Goal: Task Accomplishment & Management: Use online tool/utility

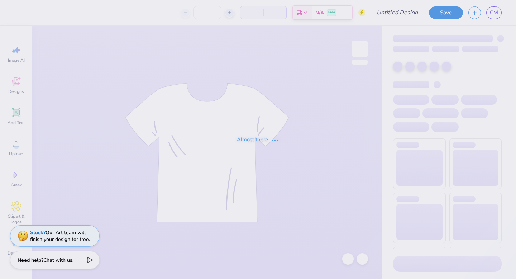
type input "tones shirt"
type input "16"
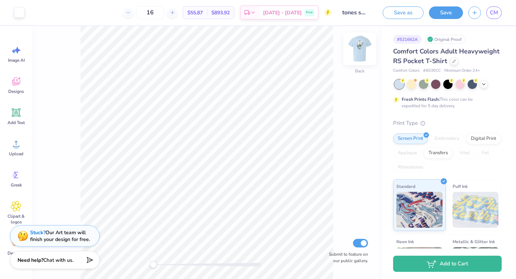
click at [360, 57] on img at bounding box center [359, 48] width 29 height 29
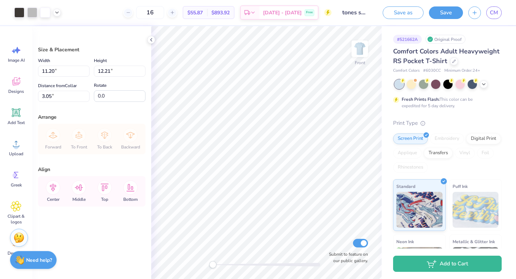
type input "8.36"
type input "9.12"
type input "3.00"
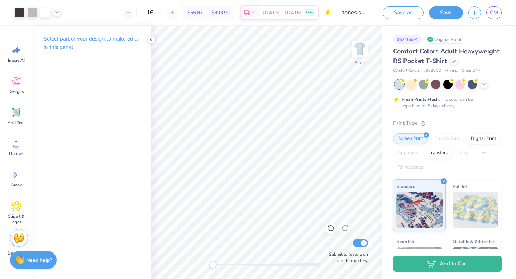
click at [203, 10] on span "$55.87" at bounding box center [194, 13] width 15 height 8
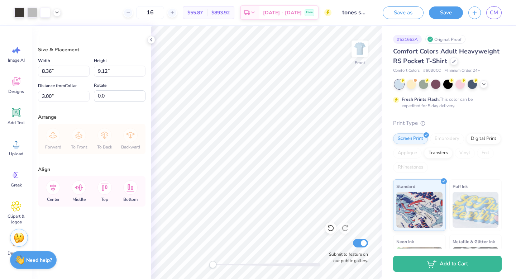
type input "10.91"
type input "11.90"
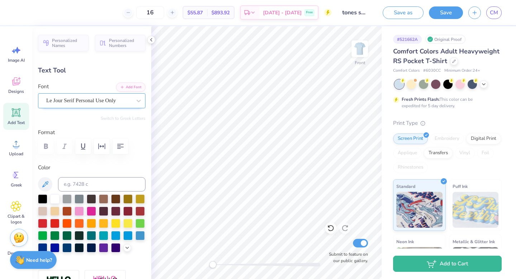
click at [95, 101] on div "Le Jour Serif Personal Use Only" at bounding box center [89, 100] width 87 height 11
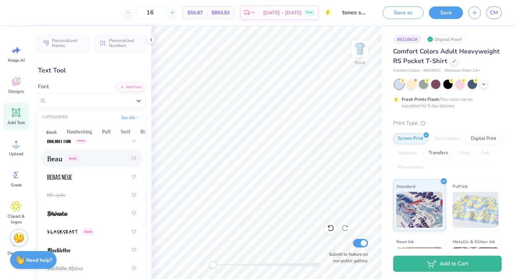
scroll to position [487, 0]
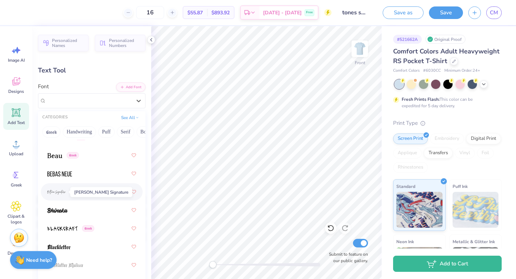
click at [64, 190] on img at bounding box center [56, 192] width 19 height 5
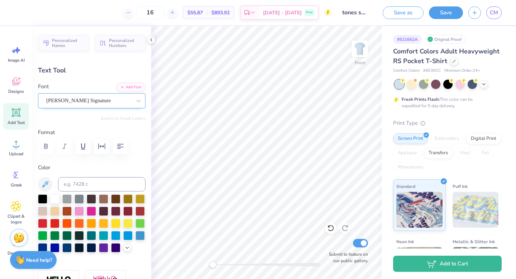
click at [103, 97] on div "[PERSON_NAME] Signature" at bounding box center [89, 100] width 87 height 11
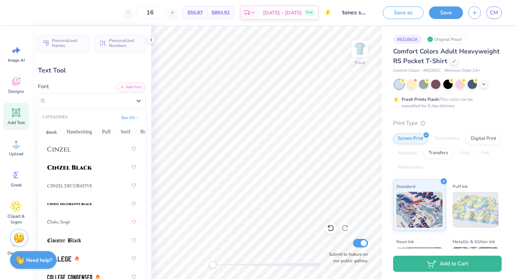
scroll to position [1244, 0]
click at [72, 147] on div at bounding box center [91, 148] width 89 height 13
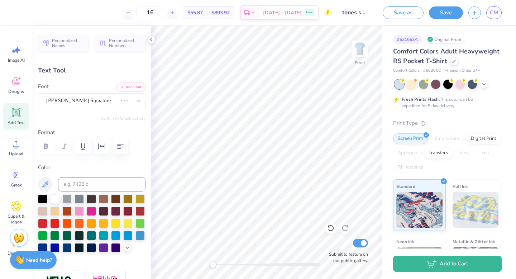
click at [70, 92] on div "Font [PERSON_NAME] Signature" at bounding box center [91, 95] width 107 height 26
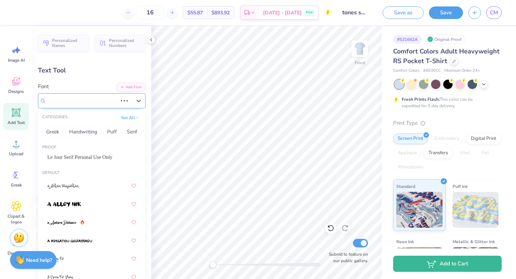
click at [70, 101] on div "[PERSON_NAME] Signature" at bounding box center [82, 100] width 72 height 11
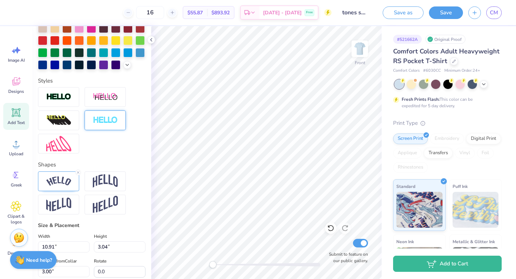
scroll to position [0, 0]
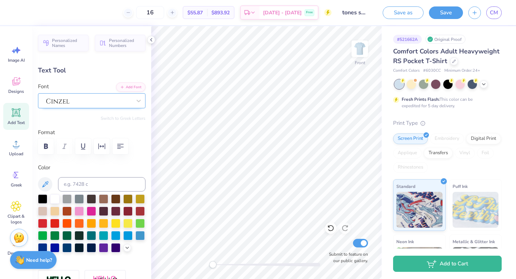
click at [67, 97] on div at bounding box center [89, 100] width 87 height 11
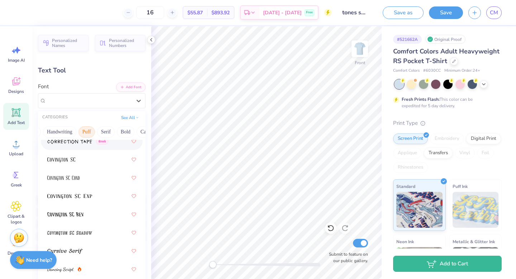
scroll to position [0, 23]
click at [85, 129] on button "Puff" at bounding box center [84, 131] width 16 height 11
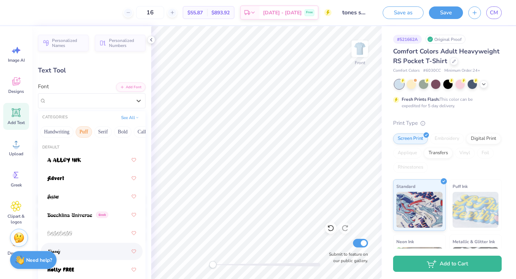
scroll to position [1, 0]
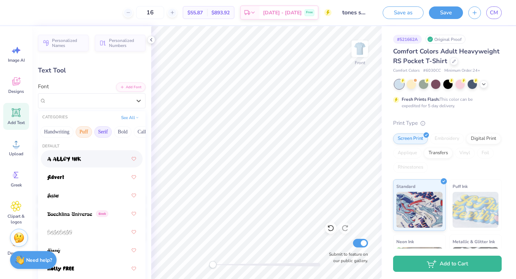
click at [102, 133] on button "Serif" at bounding box center [103, 131] width 18 height 11
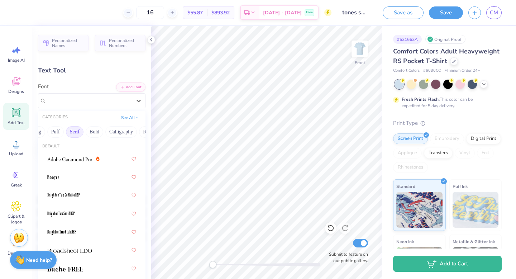
scroll to position [0, 52]
click at [102, 130] on button "Bold" at bounding box center [94, 131] width 18 height 11
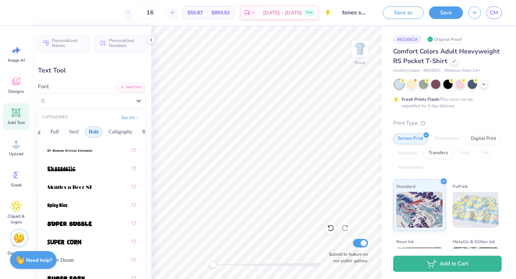
scroll to position [1033, 0]
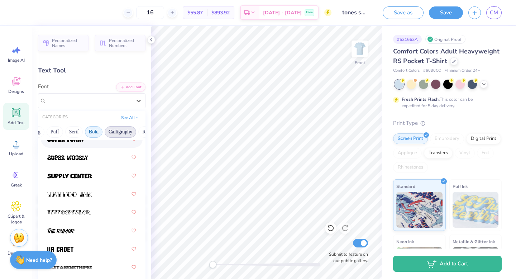
click at [118, 133] on button "Calligraphy" at bounding box center [121, 131] width 32 height 11
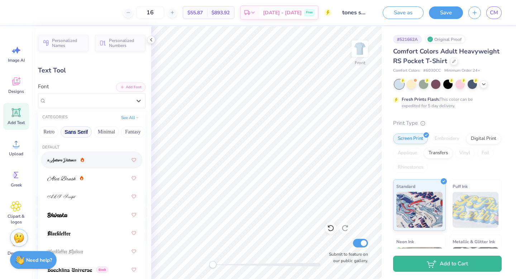
scroll to position [0, 143]
click at [59, 126] on button "Retro" at bounding box center [56, 131] width 19 height 11
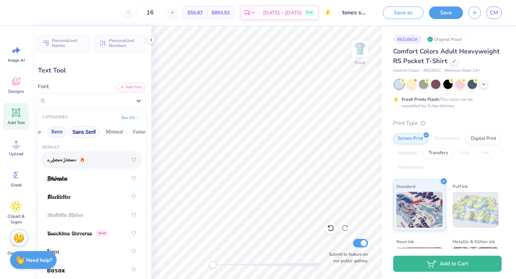
click at [82, 127] on button "Sans Serif" at bounding box center [83, 131] width 31 height 11
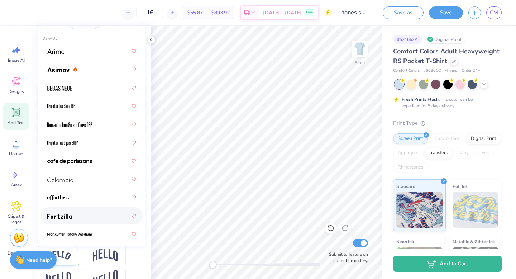
scroll to position [0, 0]
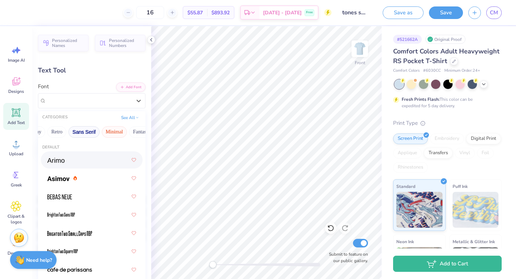
click at [117, 130] on button "Minimal" at bounding box center [114, 131] width 25 height 11
click at [135, 129] on button "Fantasy" at bounding box center [141, 131] width 24 height 11
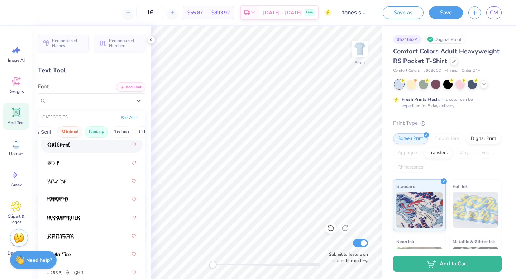
scroll to position [0, 202]
click at [109, 134] on button "Techno" at bounding box center [106, 131] width 23 height 11
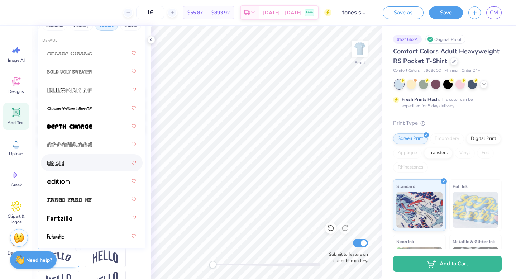
scroll to position [0, 0]
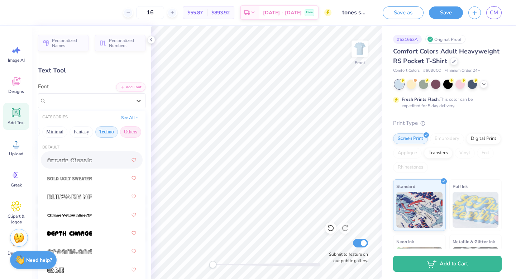
click at [124, 127] on button "Others" at bounding box center [130, 131] width 21 height 11
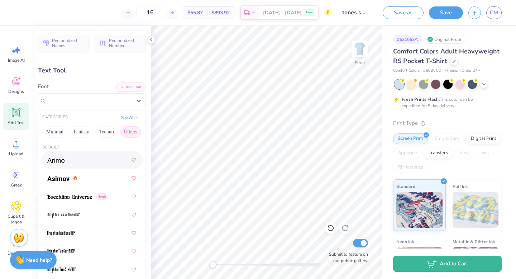
click at [57, 163] on span at bounding box center [55, 160] width 17 height 8
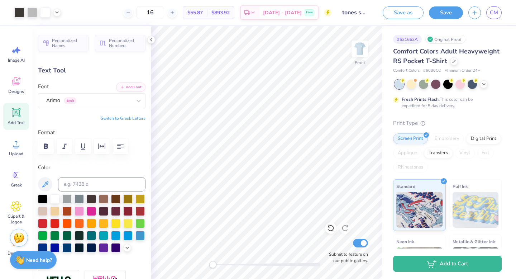
type input "8.14"
type input "2.38"
type input "3.33"
click at [105, 92] on div "Font Arimo Greek" at bounding box center [91, 95] width 107 height 26
click at [102, 98] on div "Arimo Greek" at bounding box center [89, 100] width 87 height 11
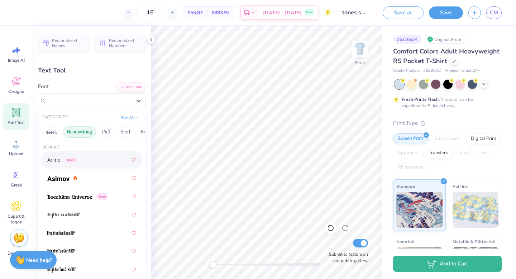
click at [80, 128] on button "Handwriting" at bounding box center [79, 131] width 33 height 11
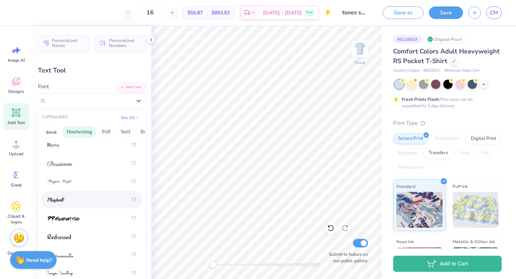
scroll to position [313, 0]
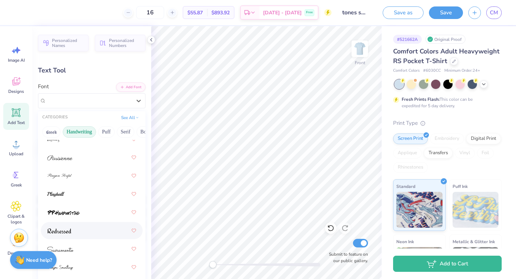
click at [79, 229] on div at bounding box center [91, 230] width 89 height 13
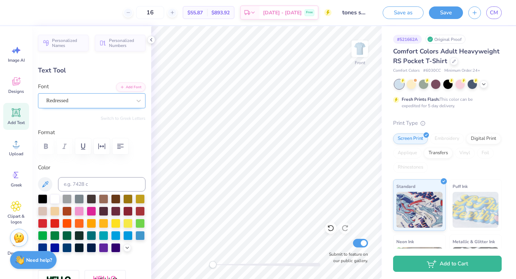
click at [106, 104] on div "Redressed" at bounding box center [89, 100] width 87 height 11
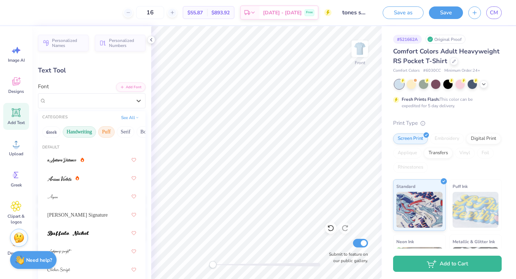
click at [106, 132] on button "Puff" at bounding box center [106, 131] width 16 height 11
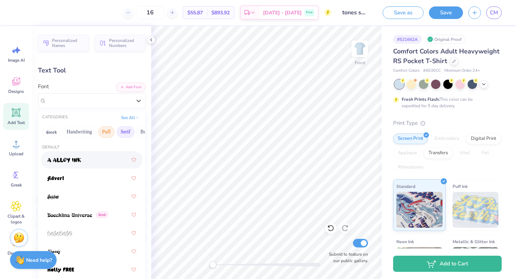
click at [125, 131] on button "Serif" at bounding box center [126, 131] width 18 height 11
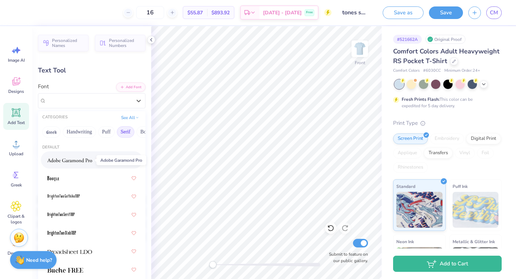
click at [73, 163] on img at bounding box center [69, 160] width 45 height 5
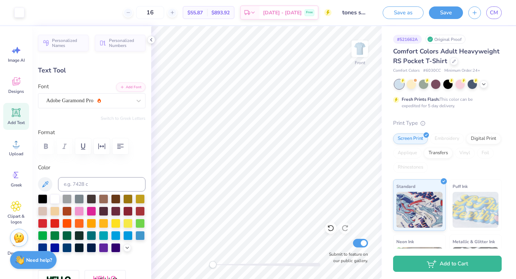
type input "6.44"
type input "1.84"
type input "3.60"
type input "9.57"
type input "2.74"
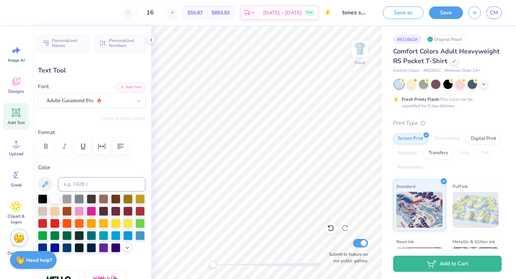
type input "2.58"
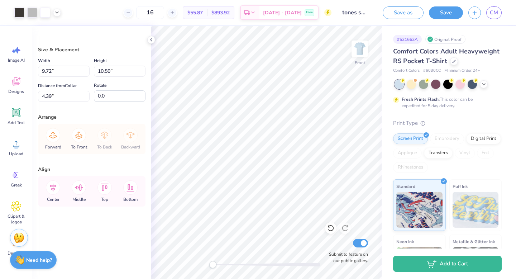
type input "7.55"
type input "8.15"
type input "6.74"
type input "7.37"
type input "7.96"
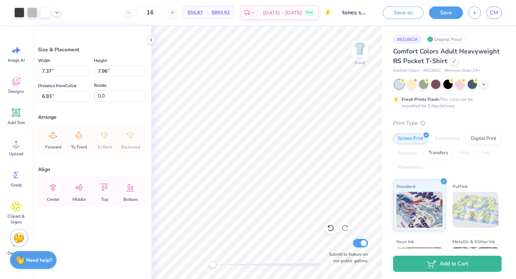
type input "4.37"
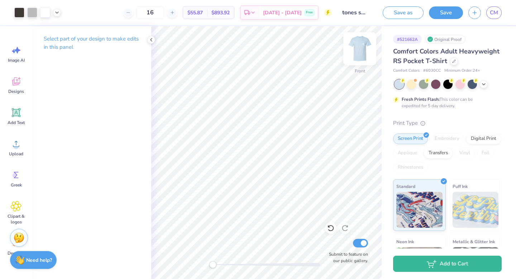
click at [358, 45] on img at bounding box center [359, 48] width 29 height 29
click at [359, 47] on img at bounding box center [359, 48] width 29 height 29
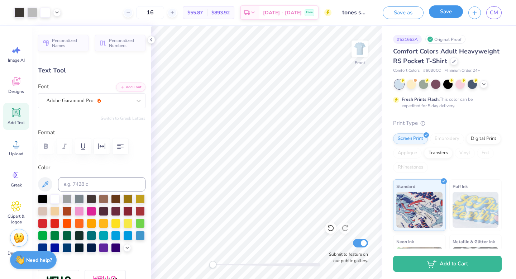
click at [446, 12] on button "Save" at bounding box center [446, 11] width 34 height 13
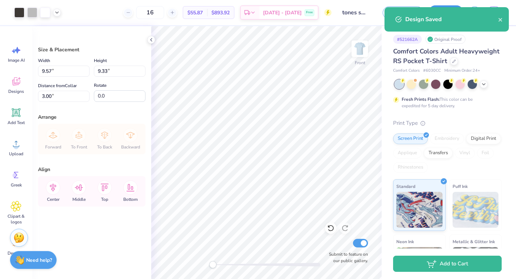
type input "11.96"
type input "11.66"
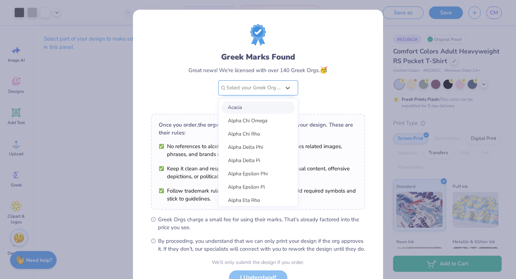
click at [272, 80] on div "Select your Greek Org ..." at bounding box center [258, 87] width 80 height 15
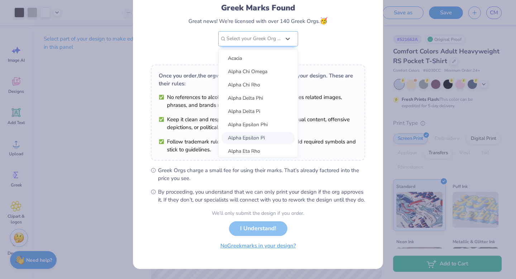
click at [254, 250] on button "No Greek marks in your design?" at bounding box center [258, 245] width 88 height 15
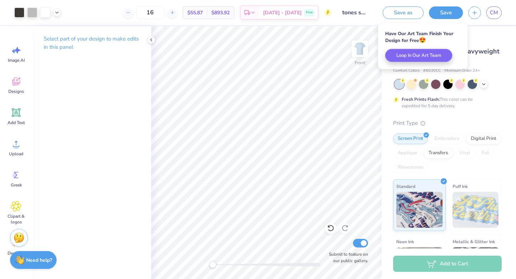
scroll to position [0, 0]
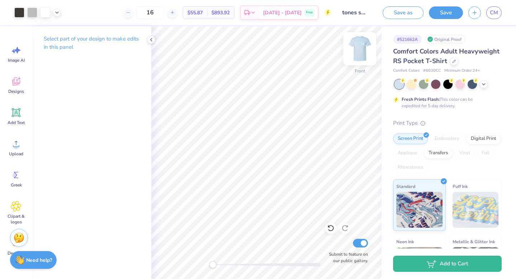
click at [357, 56] on img at bounding box center [359, 48] width 29 height 29
click at [357, 52] on img at bounding box center [359, 48] width 29 height 29
click at [450, 59] on div at bounding box center [454, 61] width 8 height 8
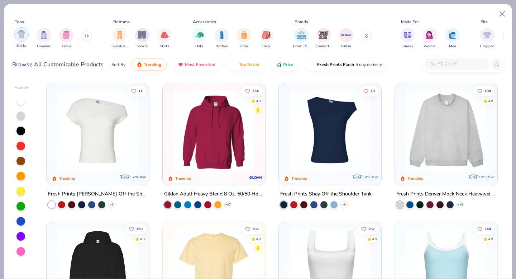
click at [22, 36] on img "filter for Shirts" at bounding box center [21, 34] width 8 height 8
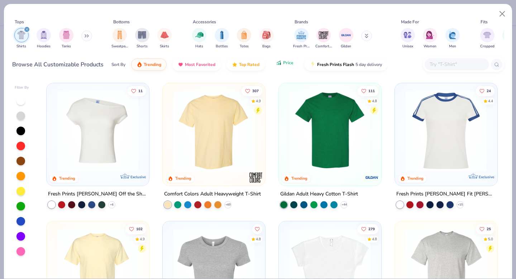
click at [290, 63] on span "Price" at bounding box center [288, 63] width 10 height 6
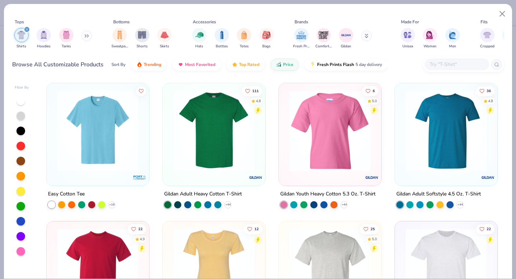
click at [201, 125] on img at bounding box center [214, 130] width 88 height 81
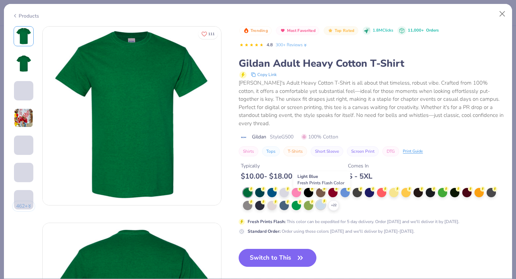
click at [322, 200] on div at bounding box center [320, 204] width 9 height 9
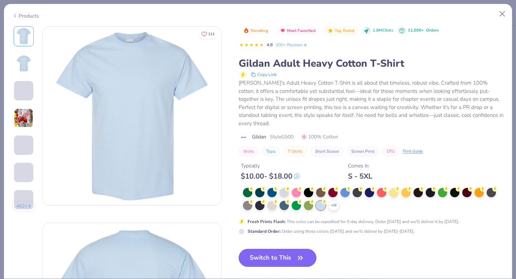
click at [287, 250] on button "Switch to This" at bounding box center [278, 258] width 78 height 18
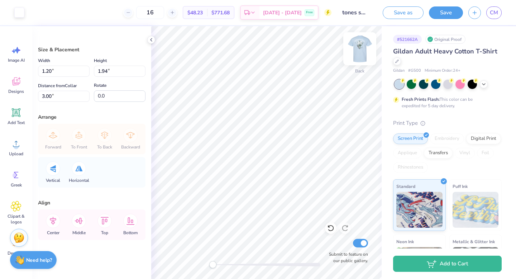
type input "1.81"
type input "2.94"
type input "2.00"
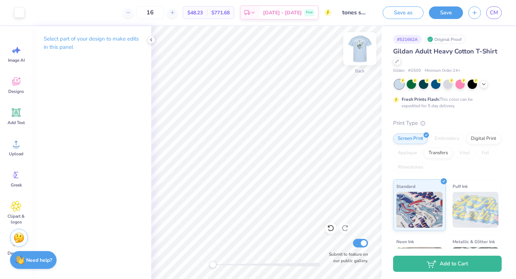
click at [360, 48] on img at bounding box center [359, 48] width 29 height 29
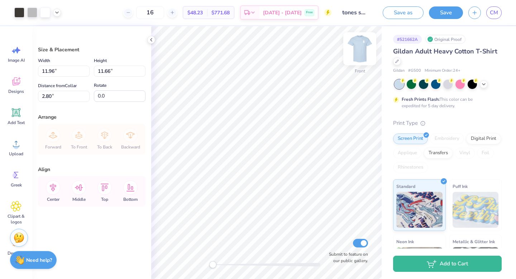
click at [362, 46] on img at bounding box center [359, 48] width 29 height 29
type input "1.02"
type input "3.00"
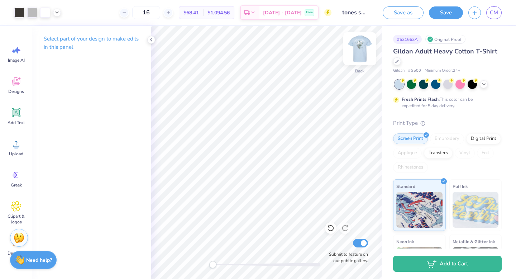
click at [359, 54] on img at bounding box center [359, 48] width 29 height 29
click at [363, 49] on img at bounding box center [359, 48] width 29 height 29
click at [355, 46] on img at bounding box center [359, 48] width 29 height 29
click at [359, 44] on img at bounding box center [359, 48] width 29 height 29
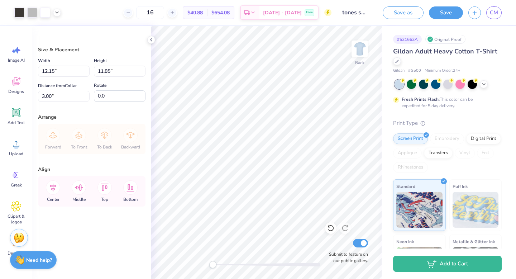
type input "8.34"
type input "8.14"
type input "6.71"
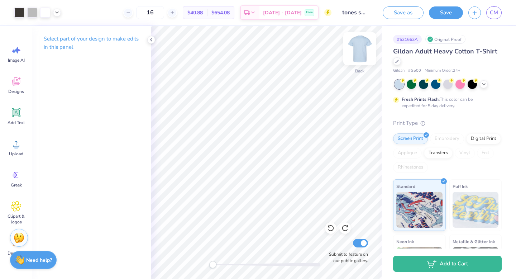
click at [361, 46] on img at bounding box center [359, 48] width 29 height 29
click at [356, 47] on img at bounding box center [359, 48] width 29 height 29
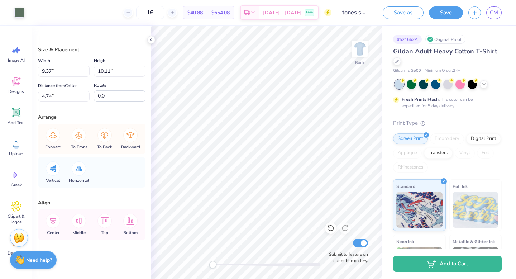
click at [427, 11] on div "Save as Save" at bounding box center [423, 12] width 80 height 13
click at [433, 13] on button "Save" at bounding box center [446, 11] width 34 height 13
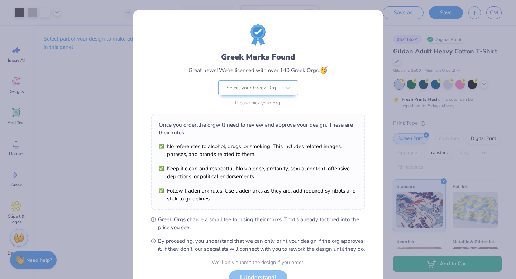
scroll to position [57, 0]
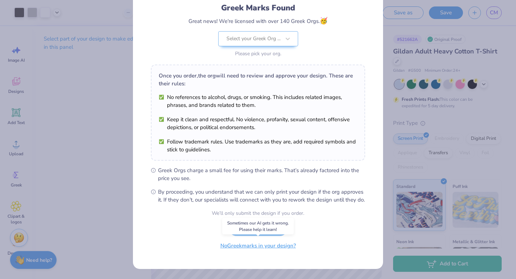
click at [244, 248] on button "No Greek marks in your design?" at bounding box center [258, 245] width 88 height 15
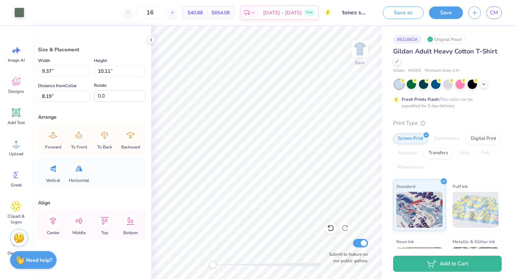
type input "3.88"
type input "4.28"
type input "10.30"
type input "3.88"
type input "4.28"
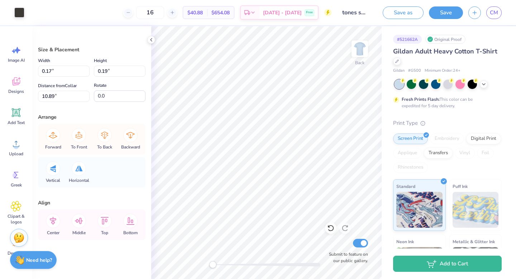
type input "10.29"
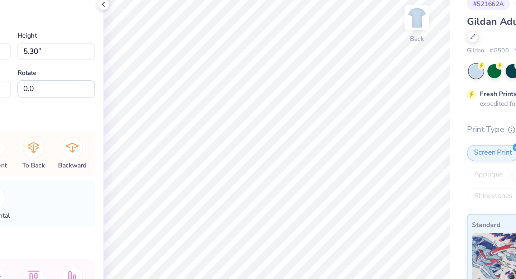
type input "6.70"
type input "5.27"
type input "5.48"
type input "6.70"
type input "5.27"
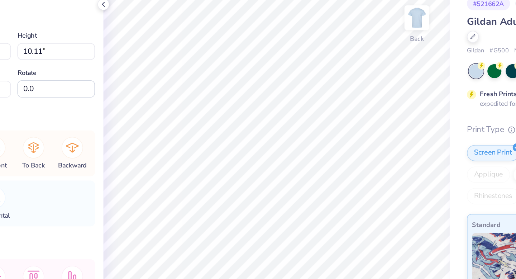
type input "4.16"
type input "9.37"
type input "10.11"
type input "11.23"
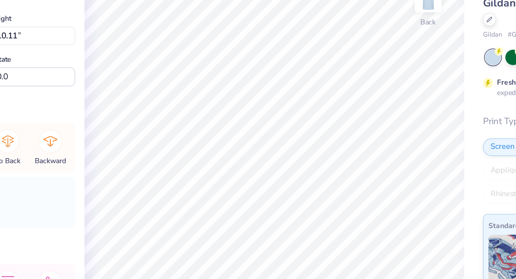
type input "13.64"
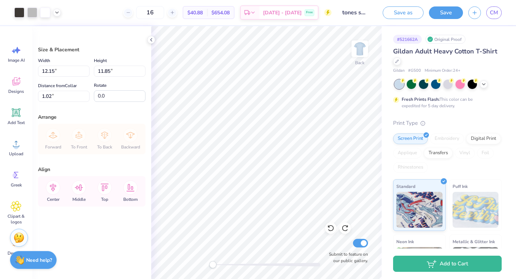
type input "3.00"
